Goal: Find specific fact

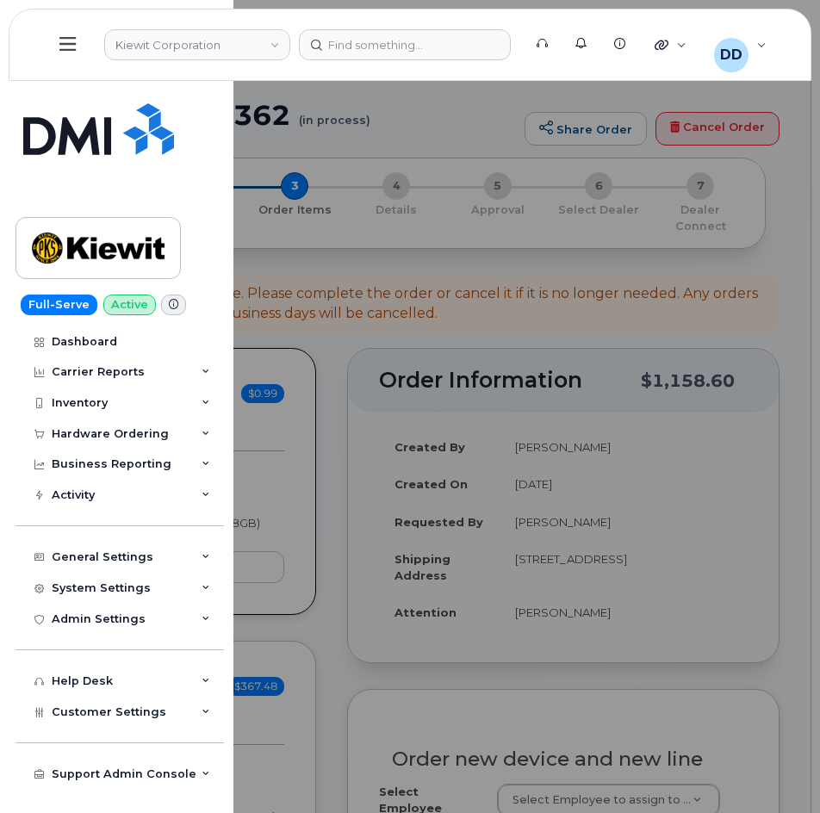
select select
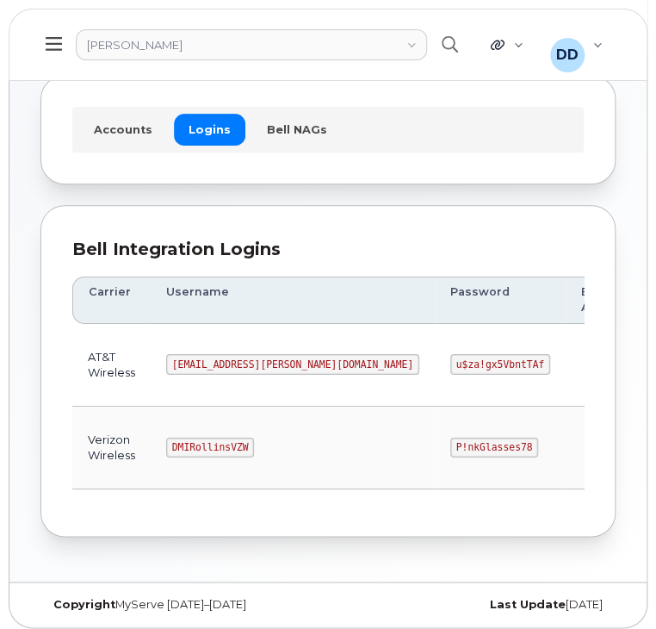
scroll to position [87, 0]
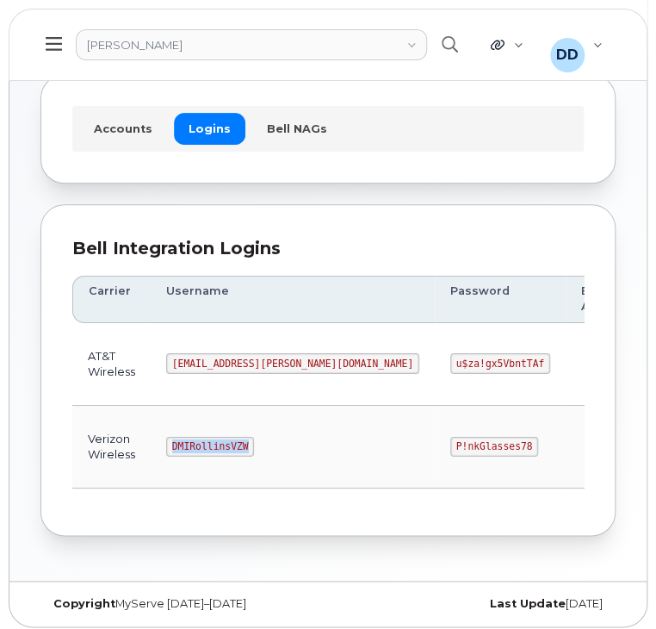
drag, startPoint x: 243, startPoint y: 446, endPoint x: 153, endPoint y: 450, distance: 89.6
click at [153, 450] on td "DMIRollinsVZW" at bounding box center [293, 447] width 284 height 83
copy code "DMIRollinsVZW"
drag, startPoint x: 394, startPoint y: 443, endPoint x: 314, endPoint y: 445, distance: 80.1
click at [450, 445] on code "P!nkGlasses78" at bounding box center [494, 447] width 88 height 21
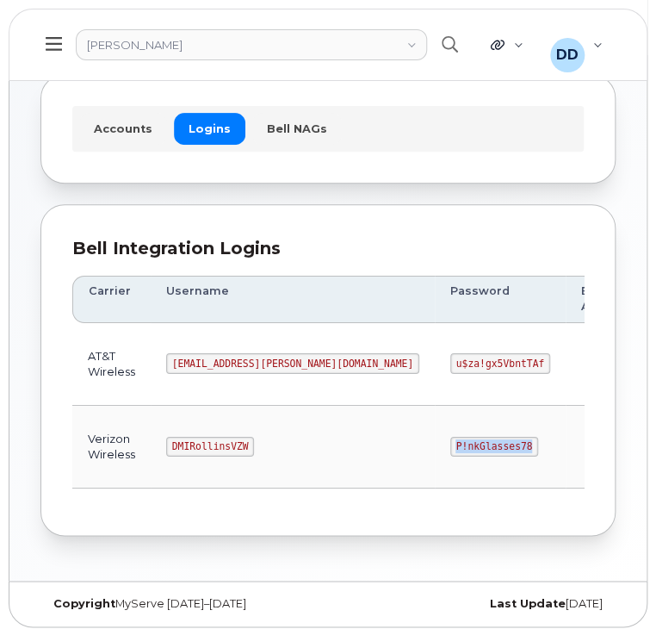
copy code "P!nkGlasses78"
